Goal: Task Accomplishment & Management: Manage account settings

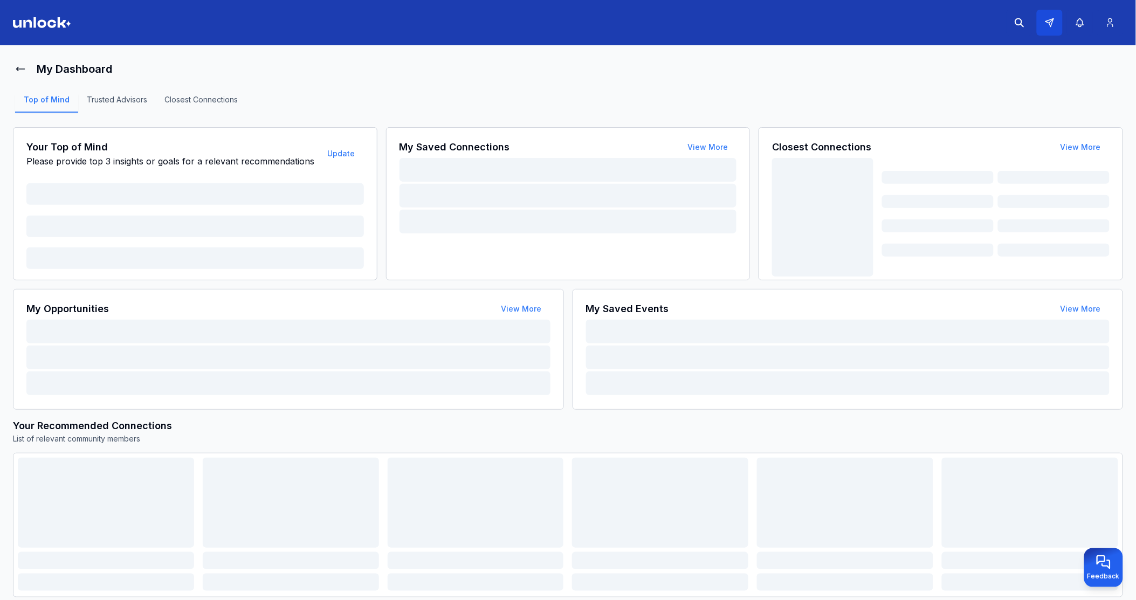
click at [1049, 19] on icon at bounding box center [1049, 23] width 10 height 10
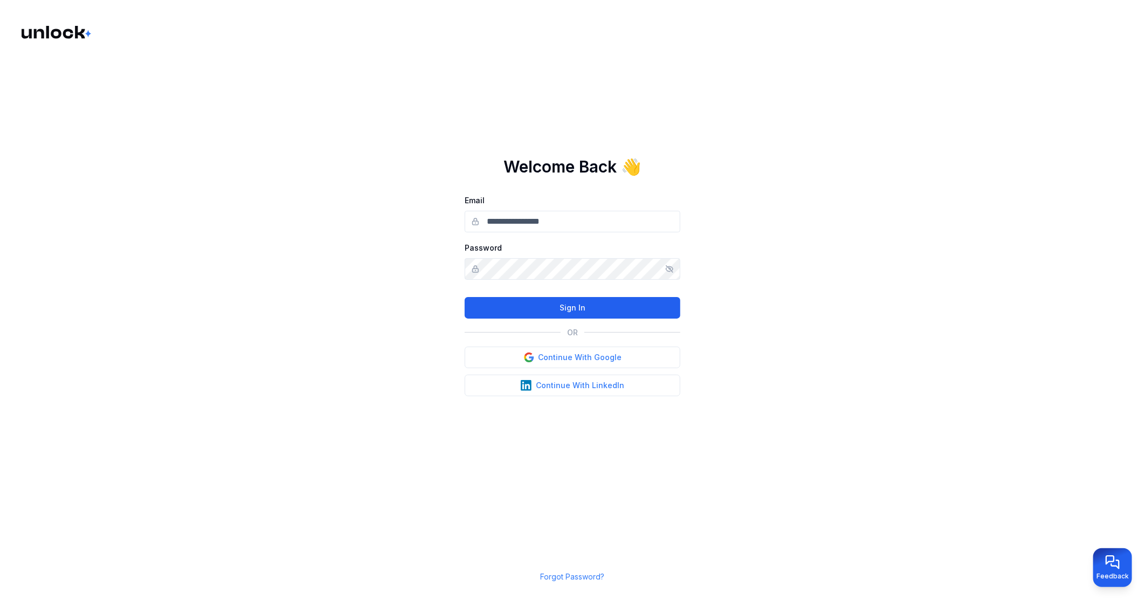
type input "**********"
click at [611, 312] on button "Sign In" at bounding box center [573, 308] width 216 height 22
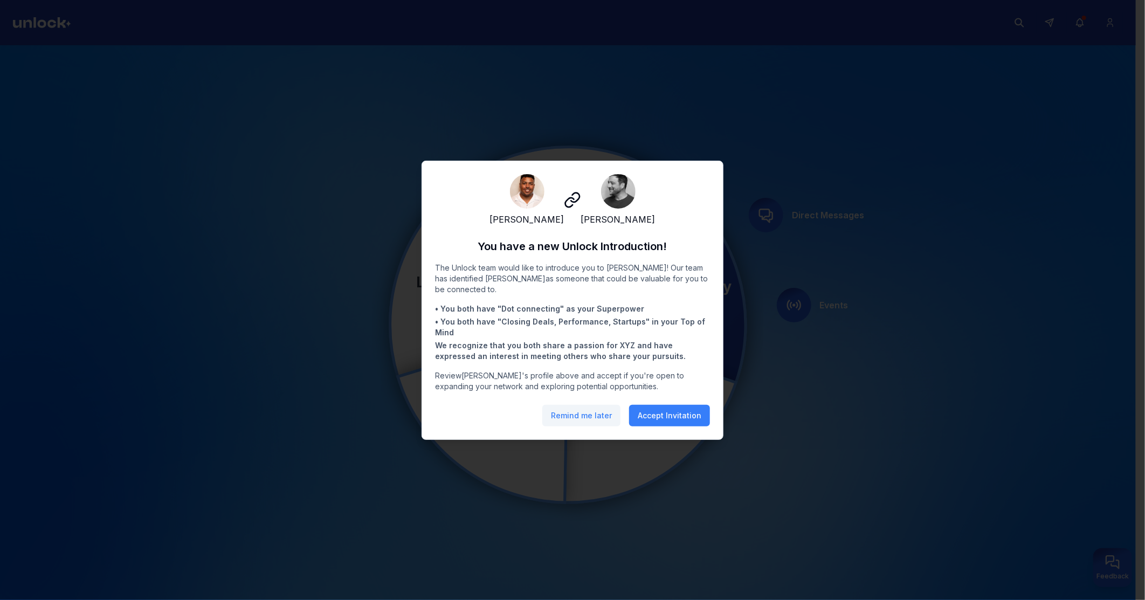
click at [574, 419] on button "Remind me later" at bounding box center [581, 416] width 78 height 22
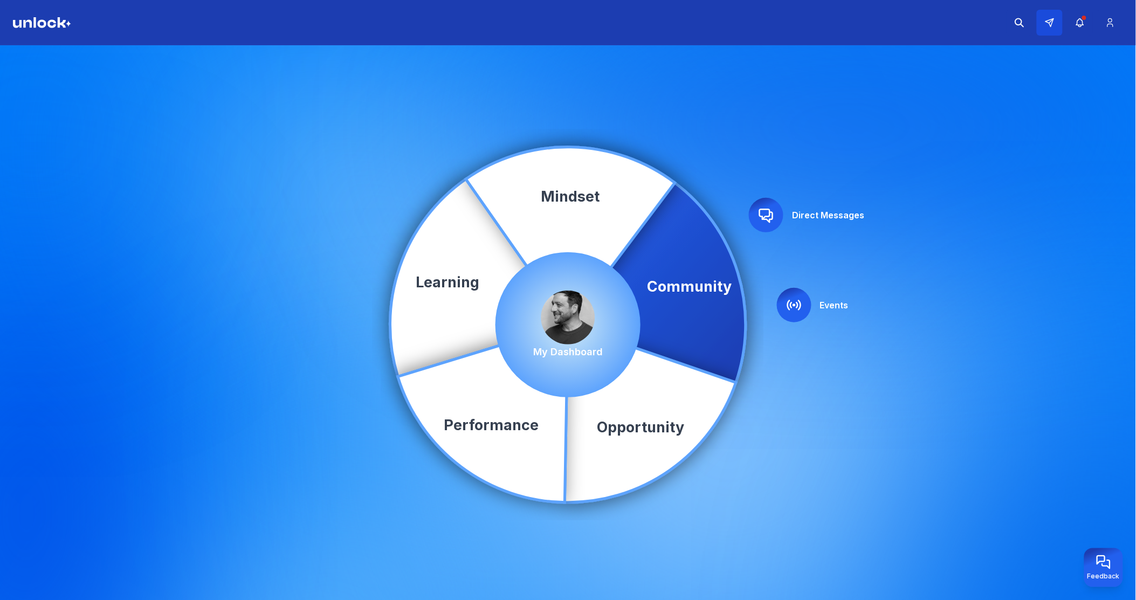
click at [1050, 24] on icon at bounding box center [1050, 23] width 8 height 8
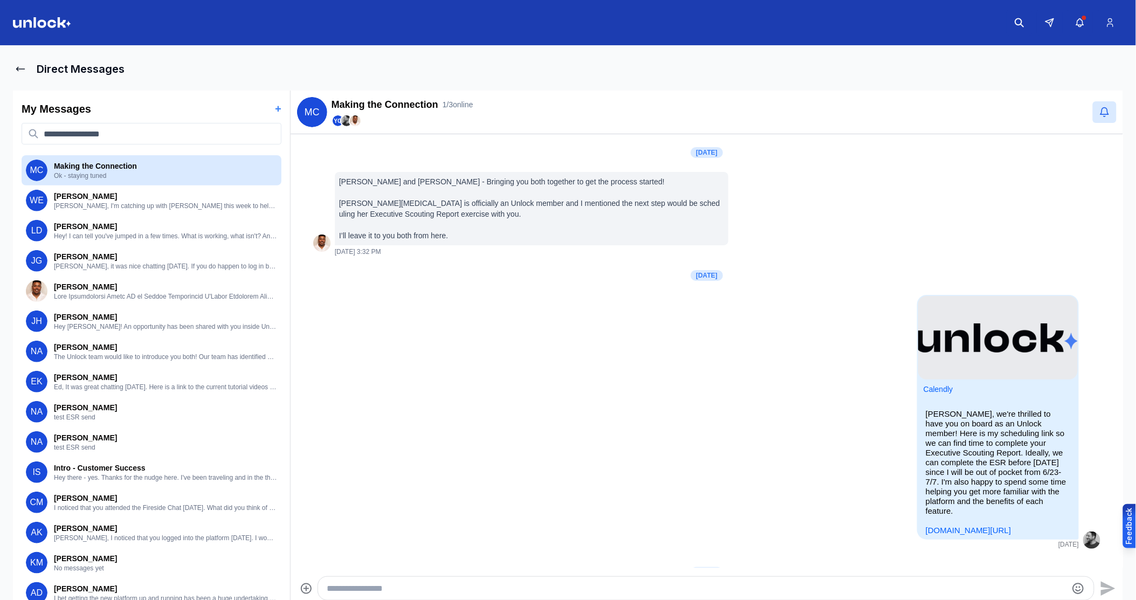
scroll to position [541, 0]
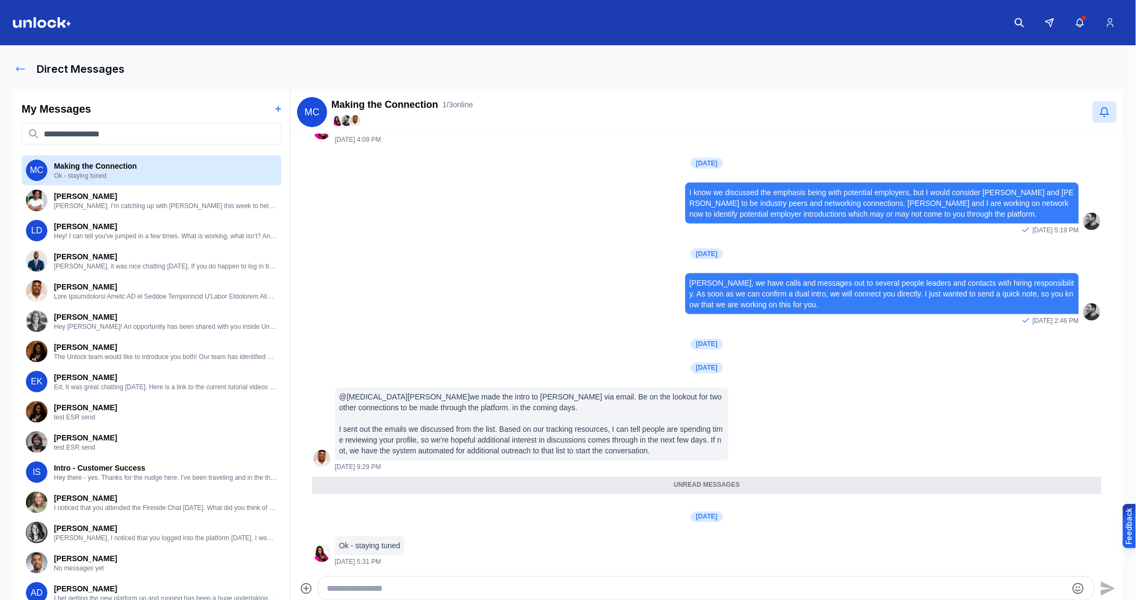
click at [13, 65] on button at bounding box center [20, 69] width 15 height 22
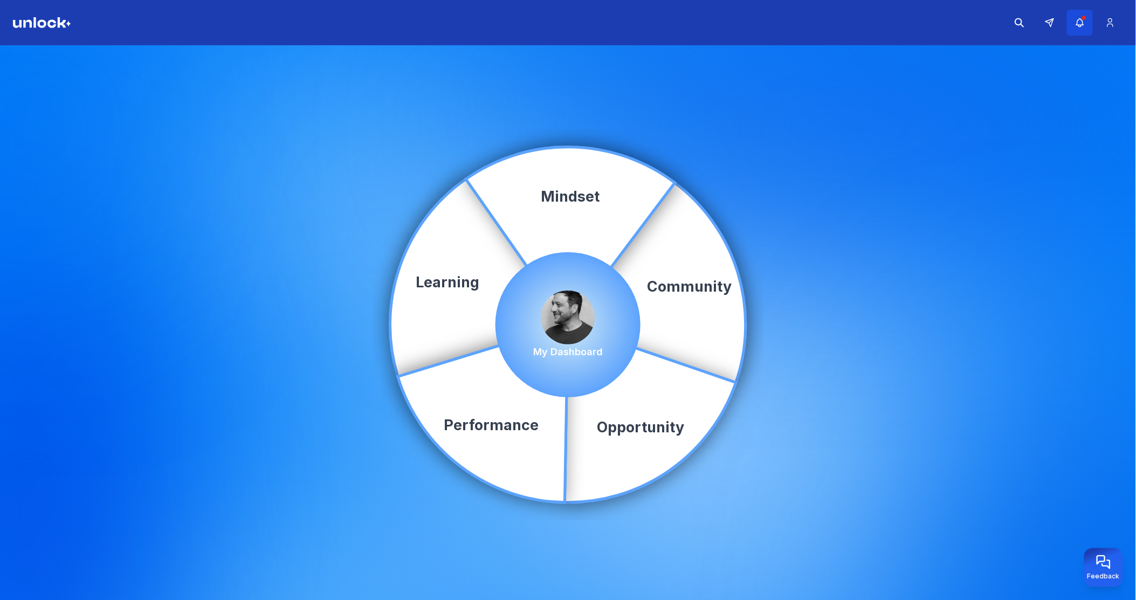
click at [1086, 23] on button "button" at bounding box center [1080, 23] width 26 height 26
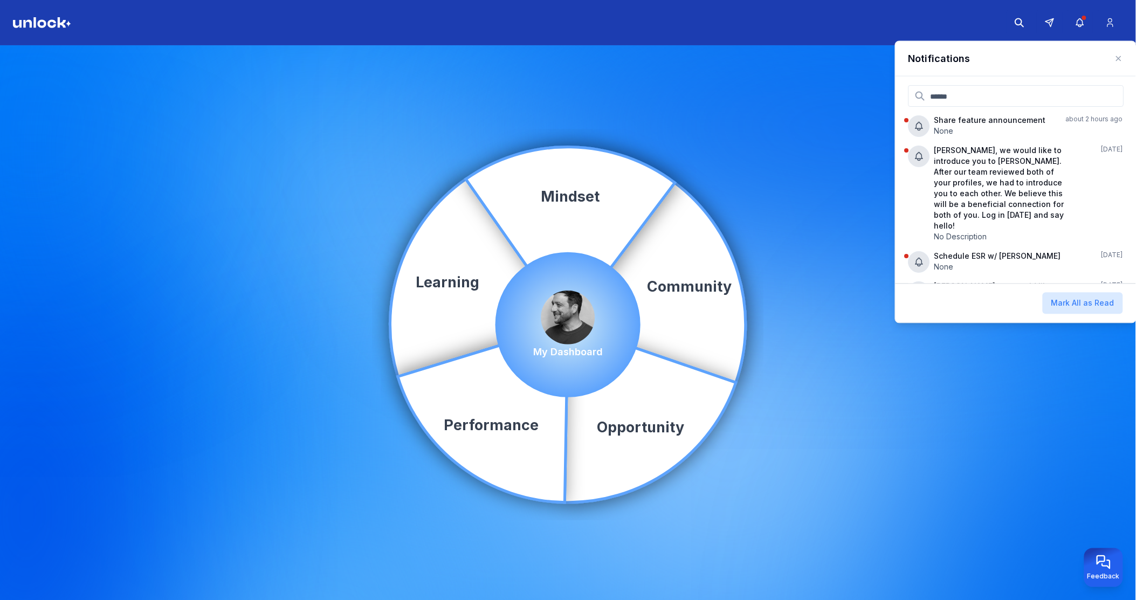
drag, startPoint x: 370, startPoint y: 80, endPoint x: 364, endPoint y: 79, distance: 6.6
click at [366, 80] on div "Community Learning Opportunity Performance Mindset My Dashboard" at bounding box center [568, 324] width 1136 height 559
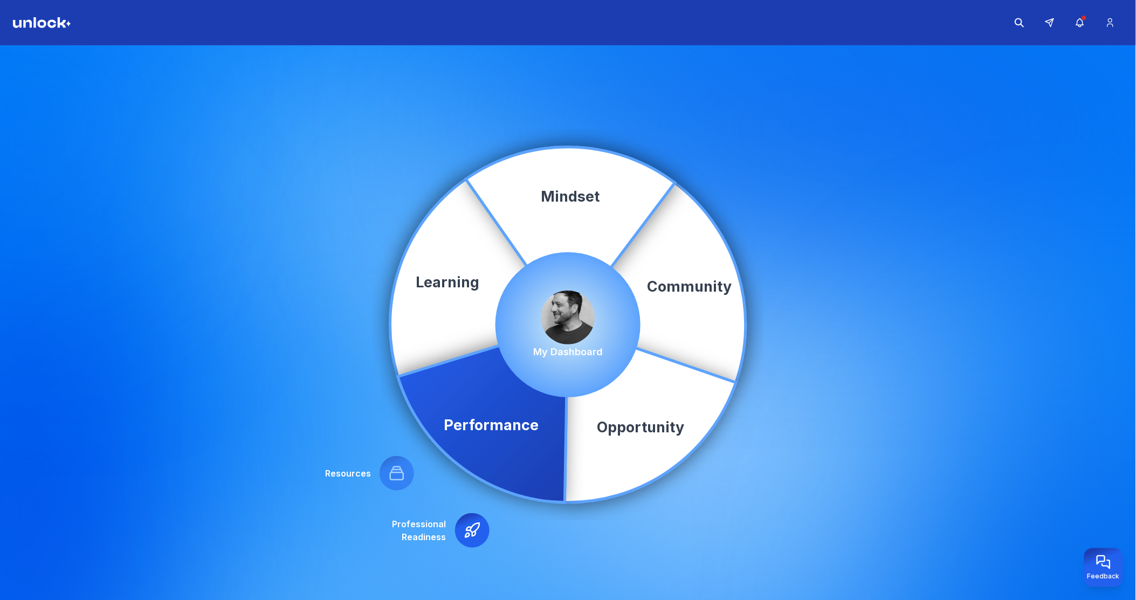
scroll to position [4, 0]
